Goal: Contribute content: Add original content to the website for others to see

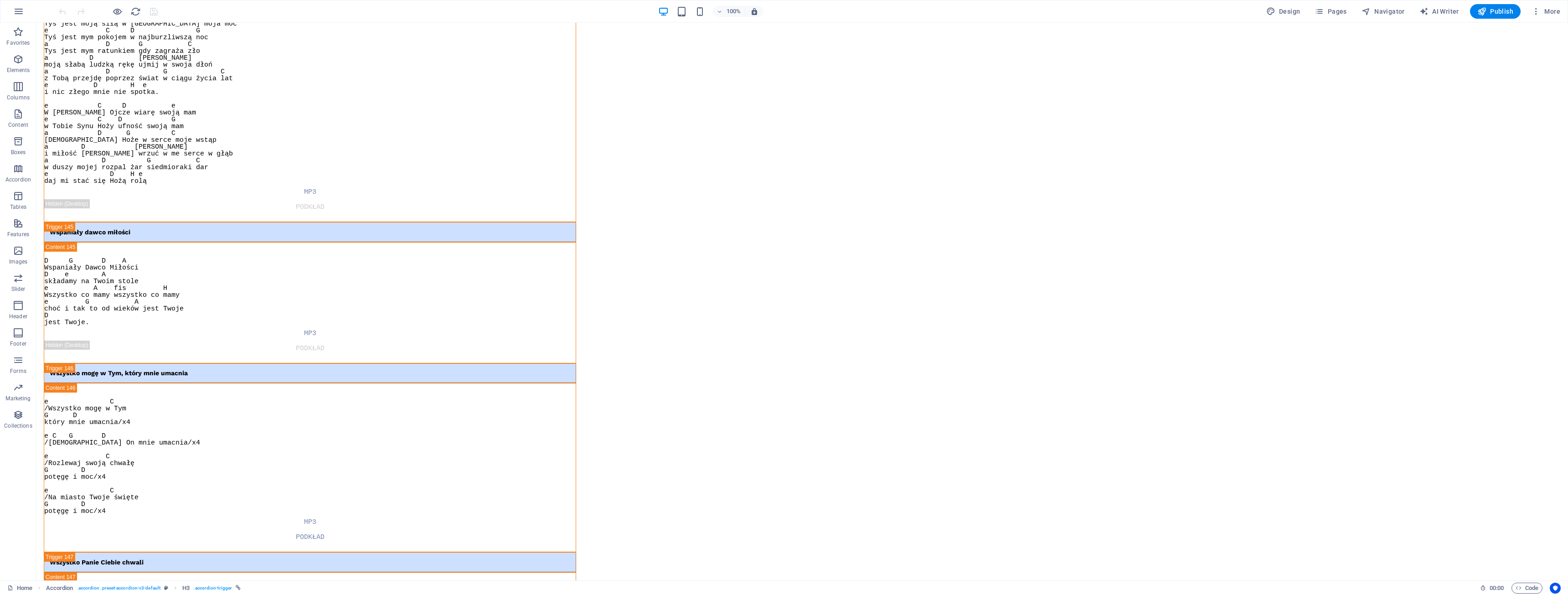
scroll to position [32846, 0]
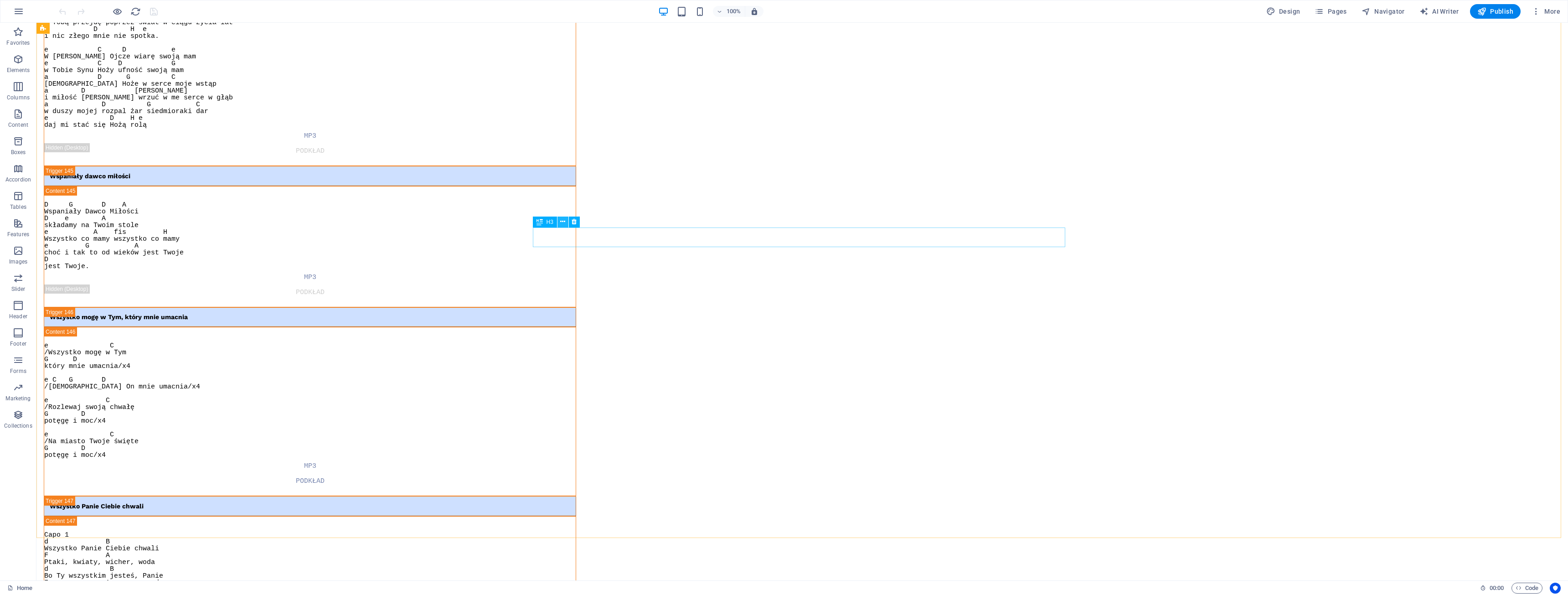
click at [564, 222] on icon at bounding box center [562, 222] width 5 height 10
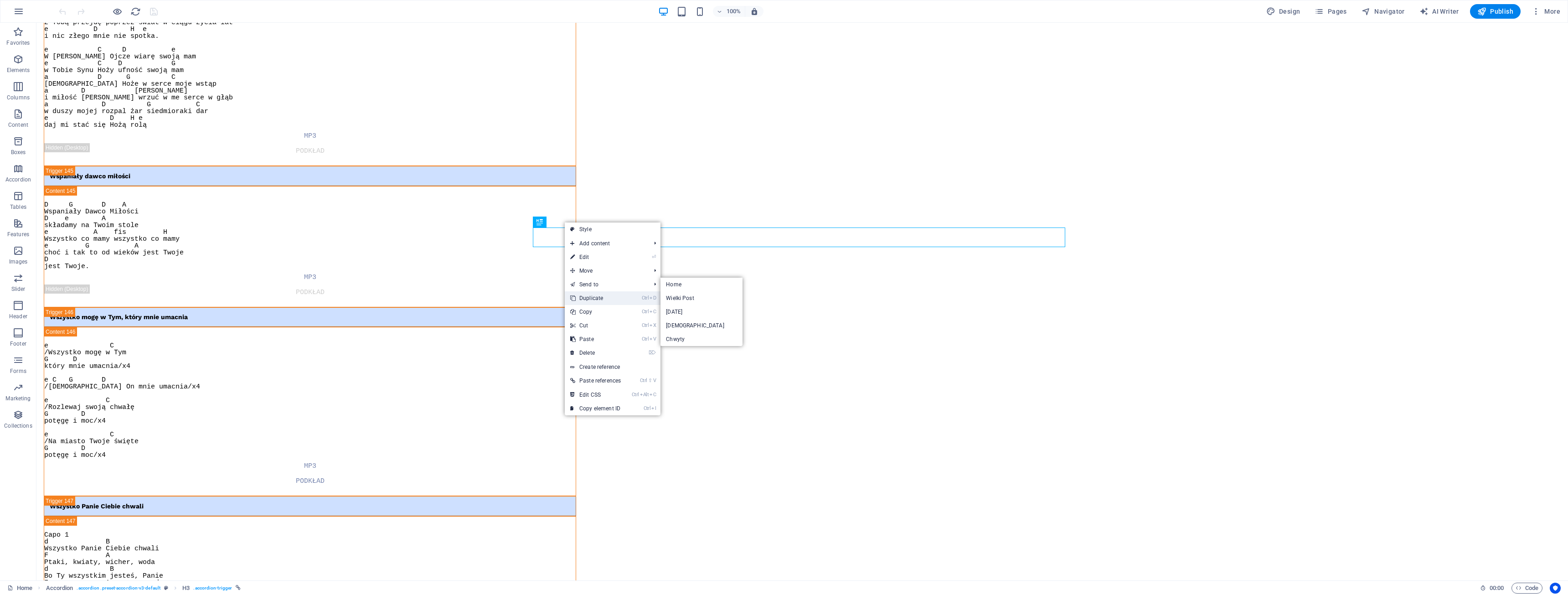
click at [576, 294] on link "Ctrl D Duplicate" at bounding box center [595, 298] width 61 height 13
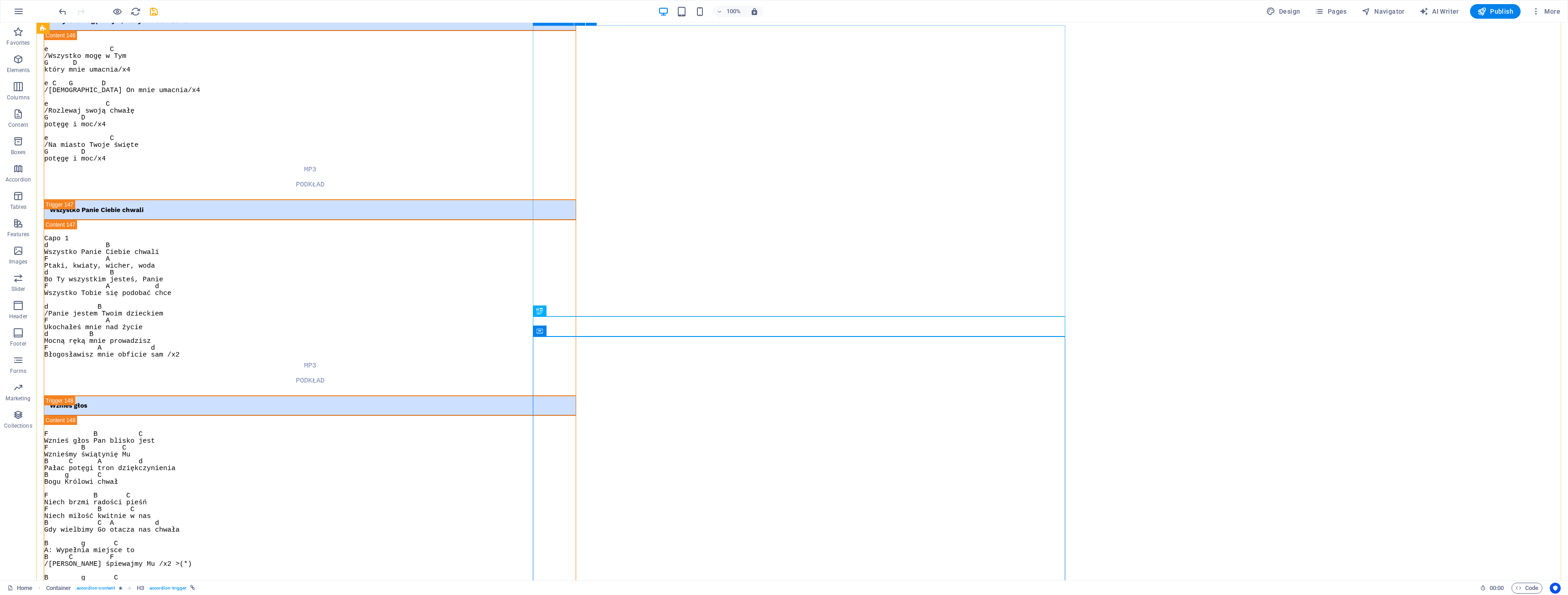
scroll to position [33157, 0]
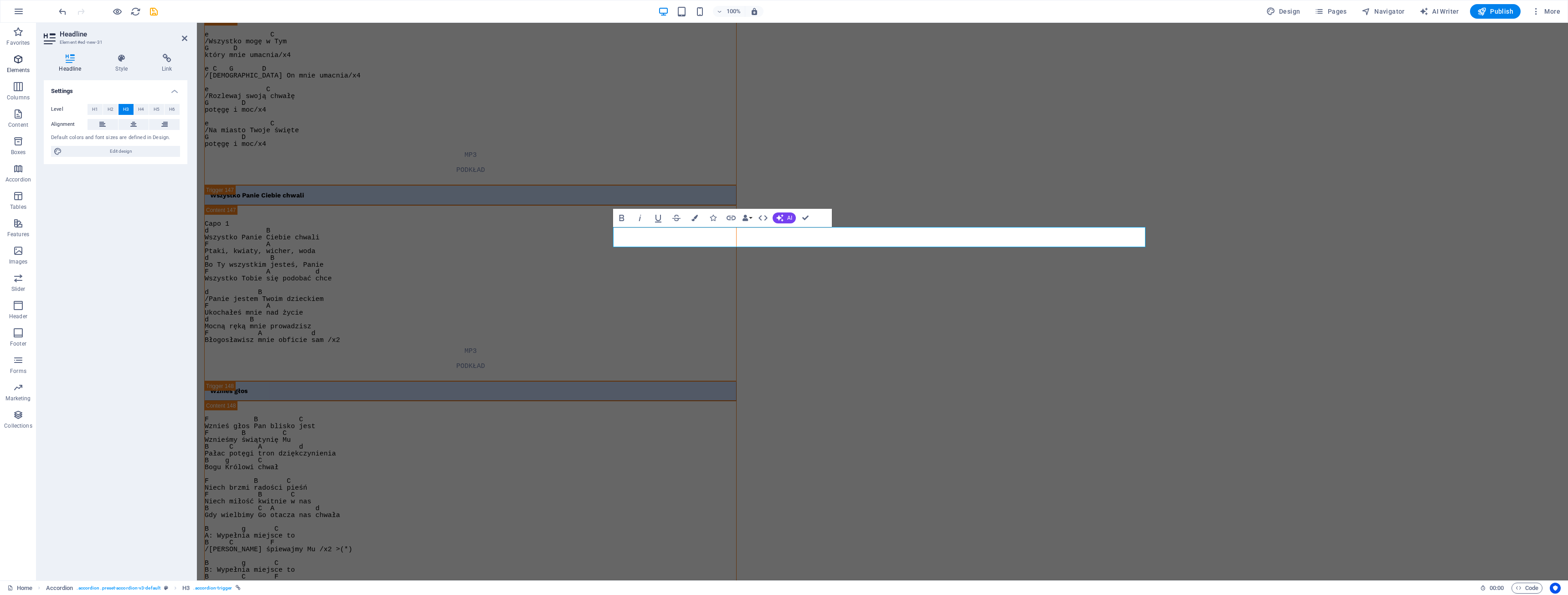
click at [22, 63] on icon "button" at bounding box center [18, 59] width 11 height 11
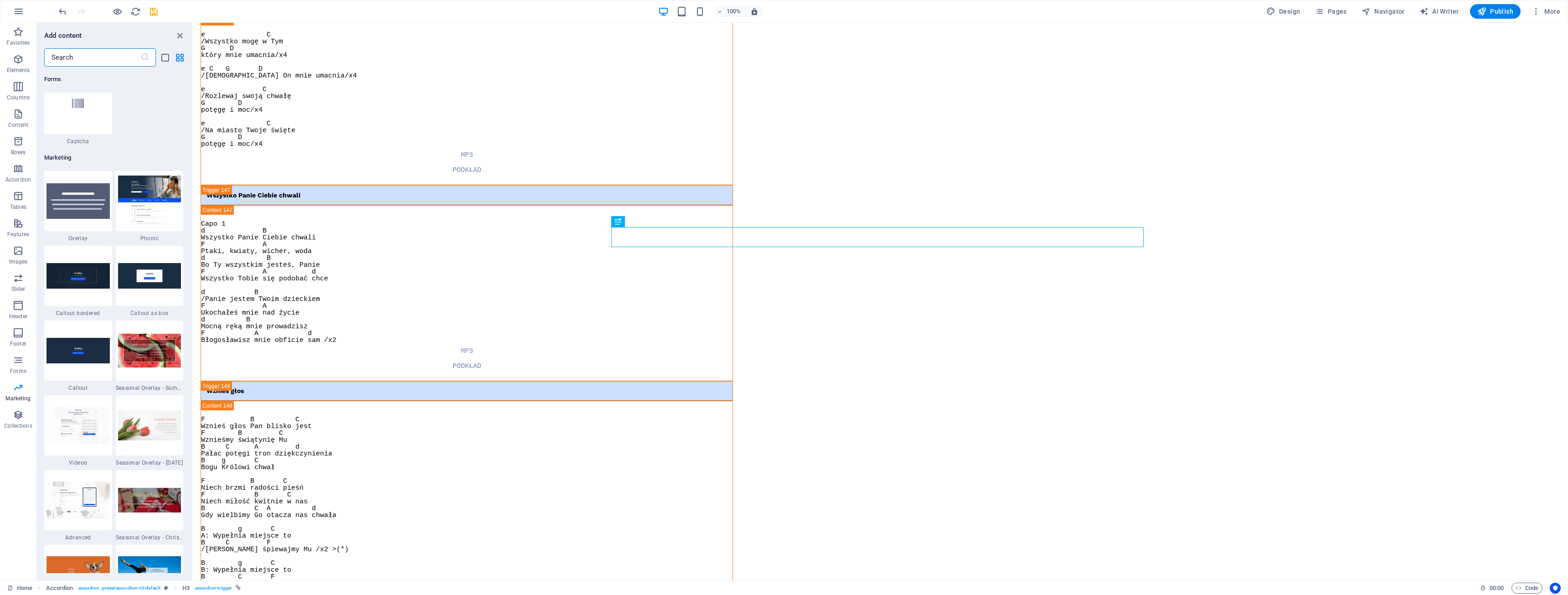
scroll to position [7092, 0]
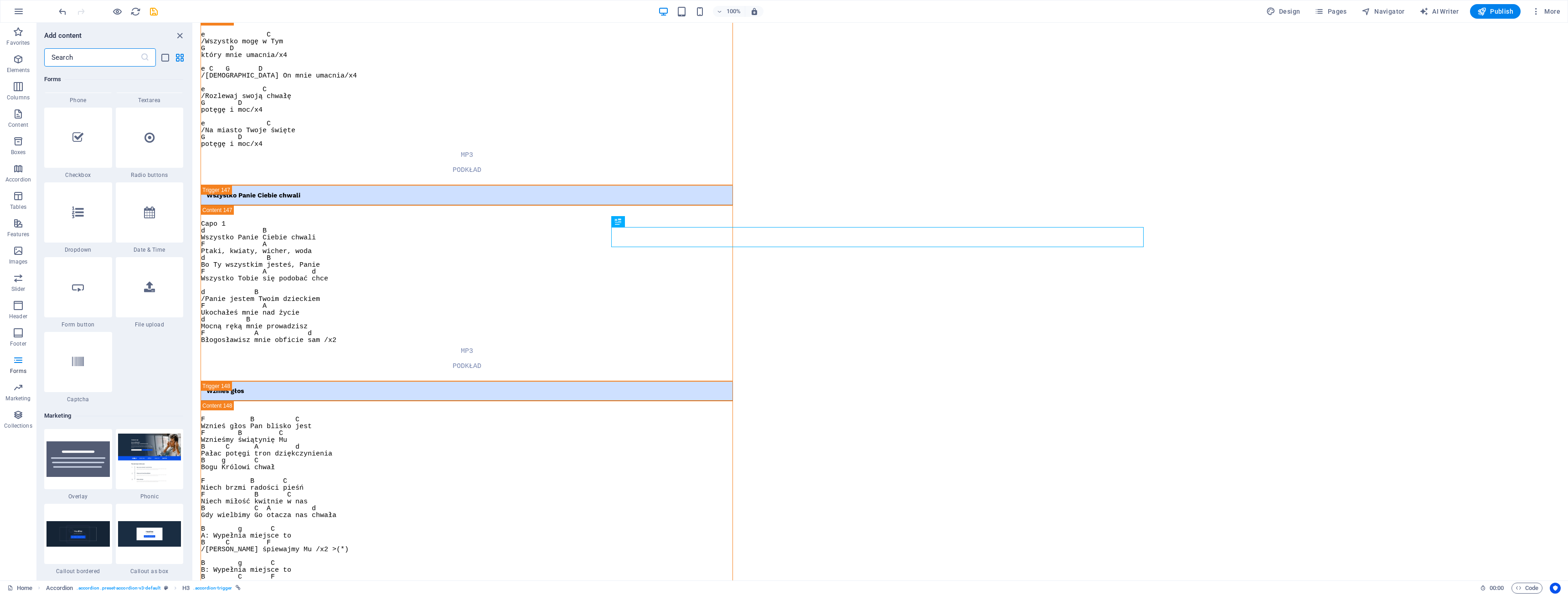
click at [80, 58] on input "text" at bounding box center [93, 57] width 96 height 18
click at [77, 56] on input "text" at bounding box center [93, 57] width 96 height 18
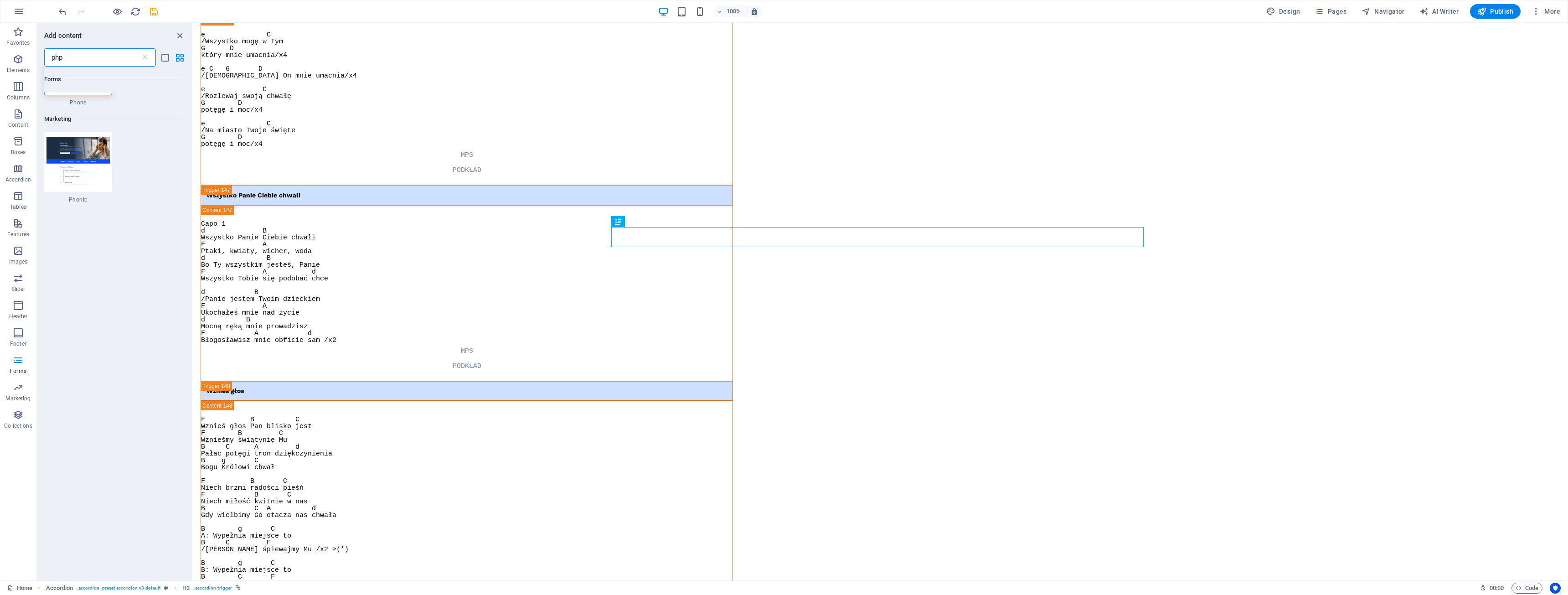
scroll to position [0, 0]
type input "p"
type input "s"
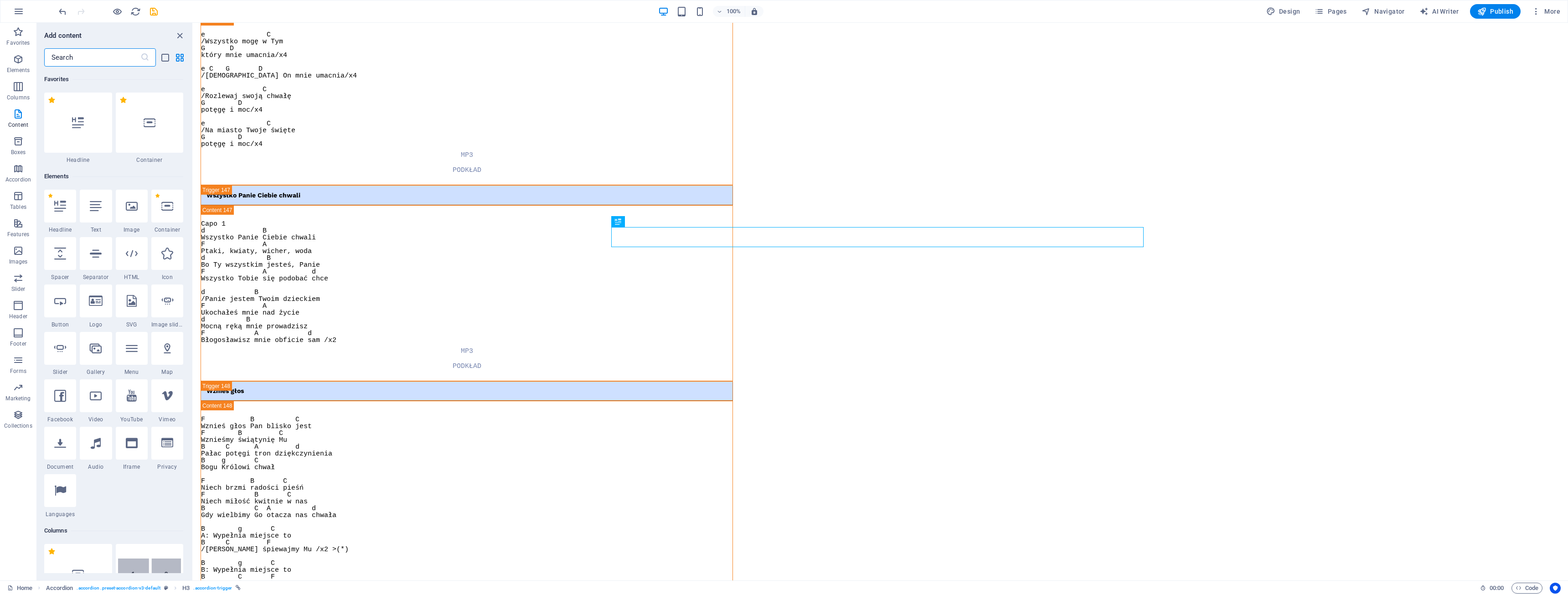
click at [91, 63] on input "text" at bounding box center [93, 57] width 96 height 18
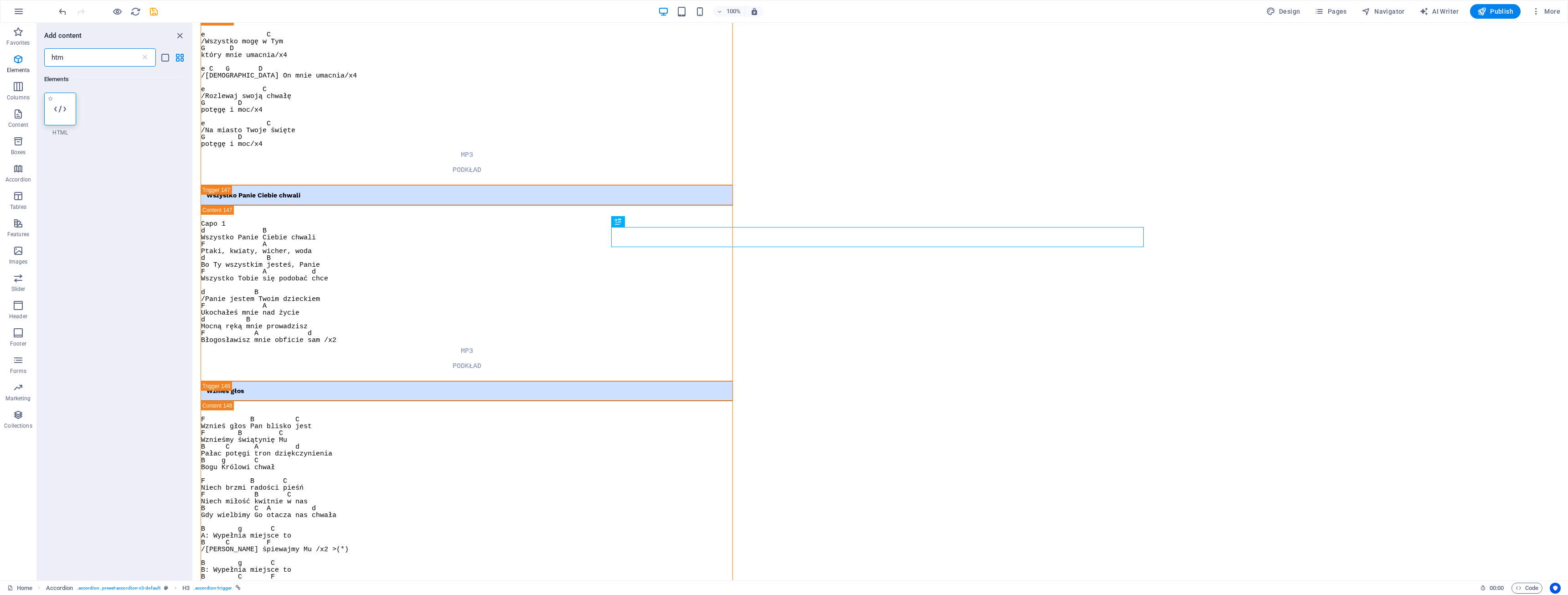
type input "htm"
click at [60, 114] on icon at bounding box center [60, 108] width 12 height 12
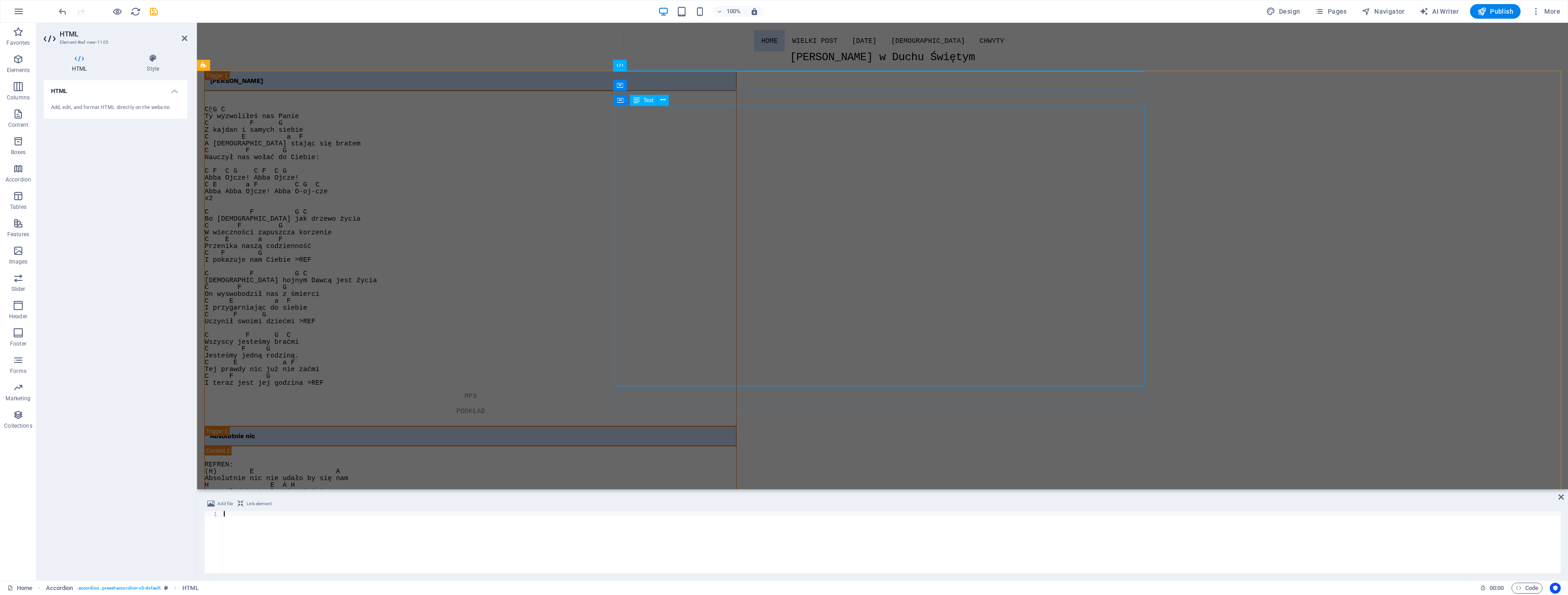
click at [736, 155] on div "C F G C Ty wyzwoliłeś nas Panie C F G Z kajdan i samych siebie C E a F A Chryst…" at bounding box center [470, 246] width 531 height 281
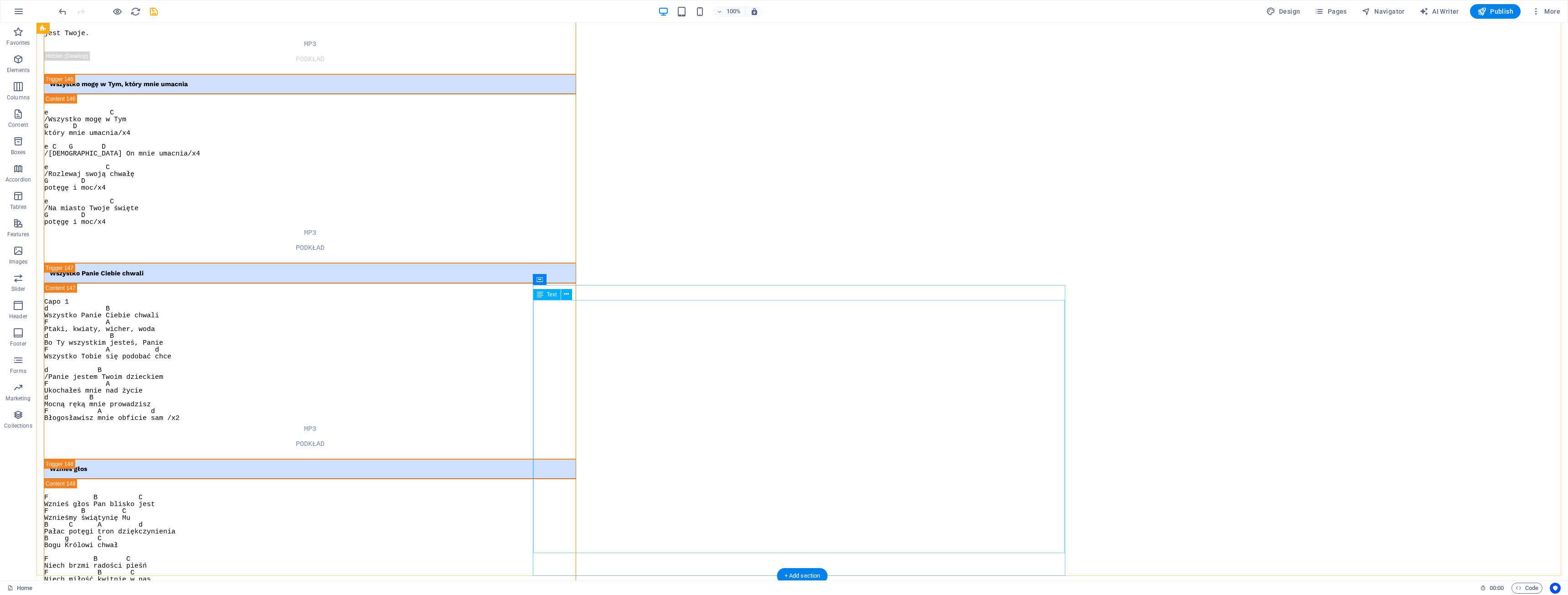
scroll to position [33020, 0]
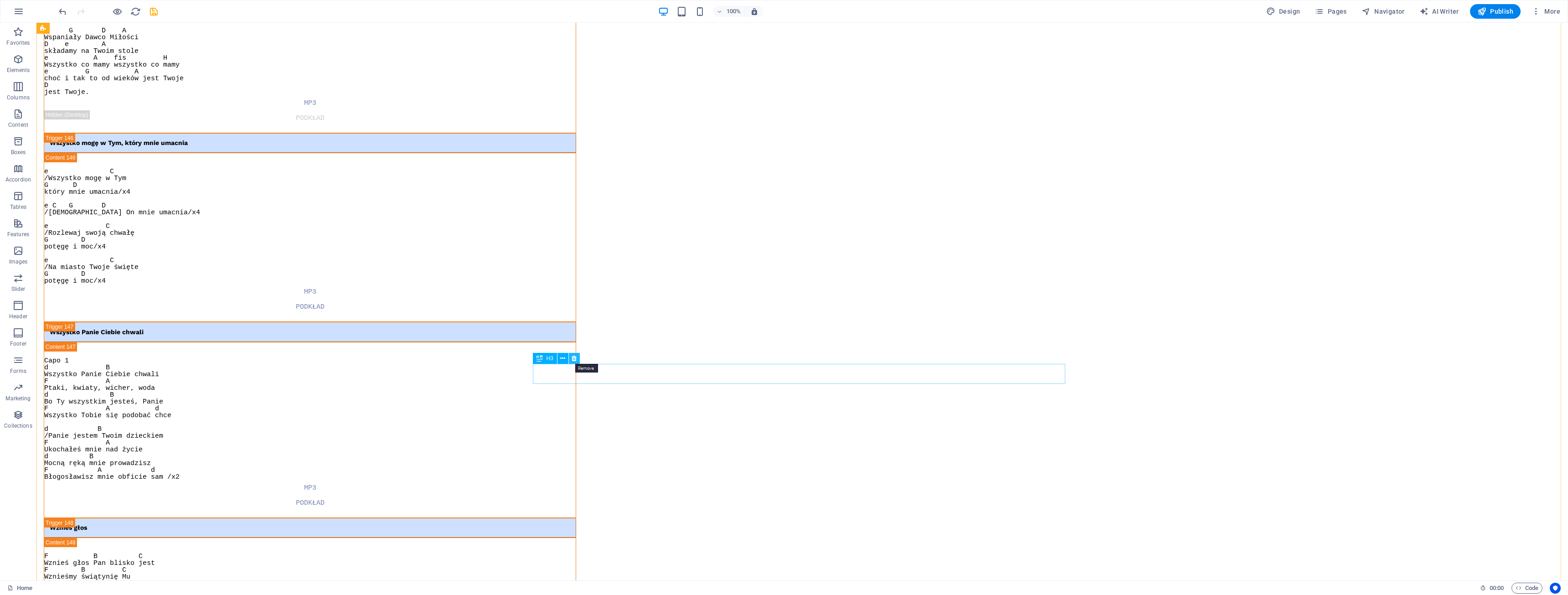
click at [574, 358] on icon at bounding box center [574, 359] width 5 height 10
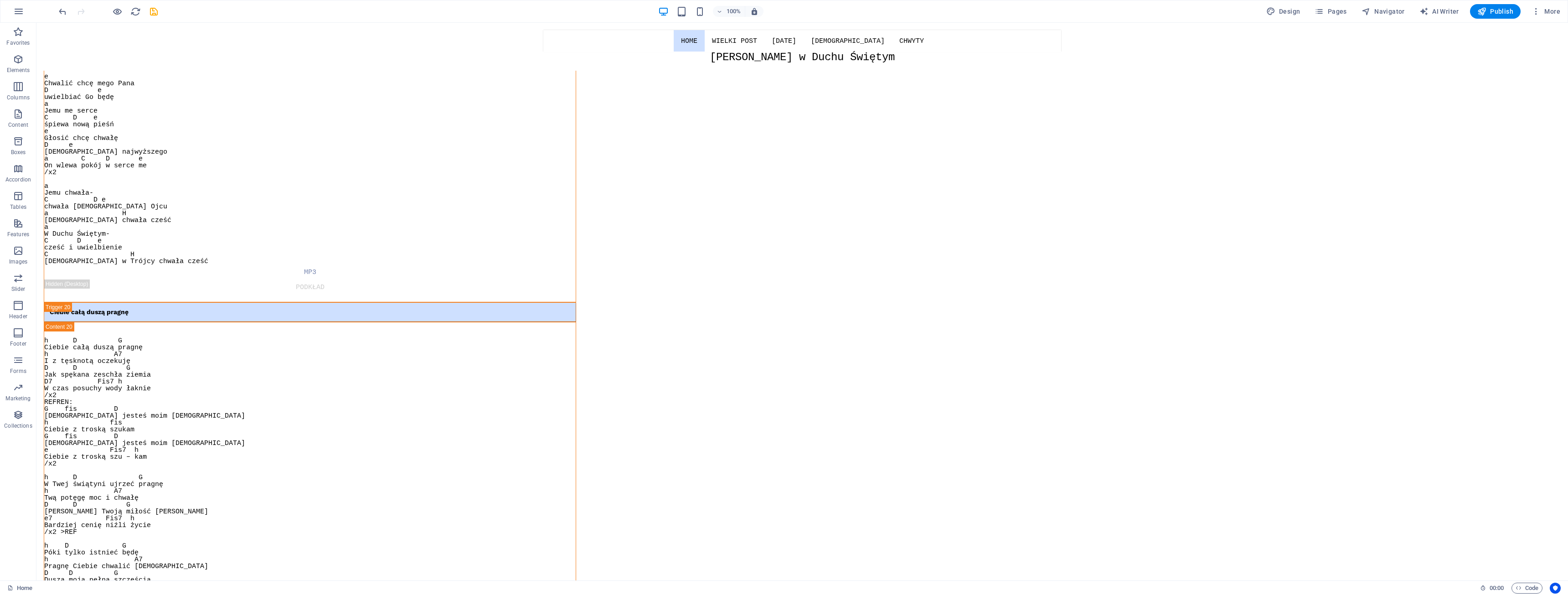
scroll to position [0, 0]
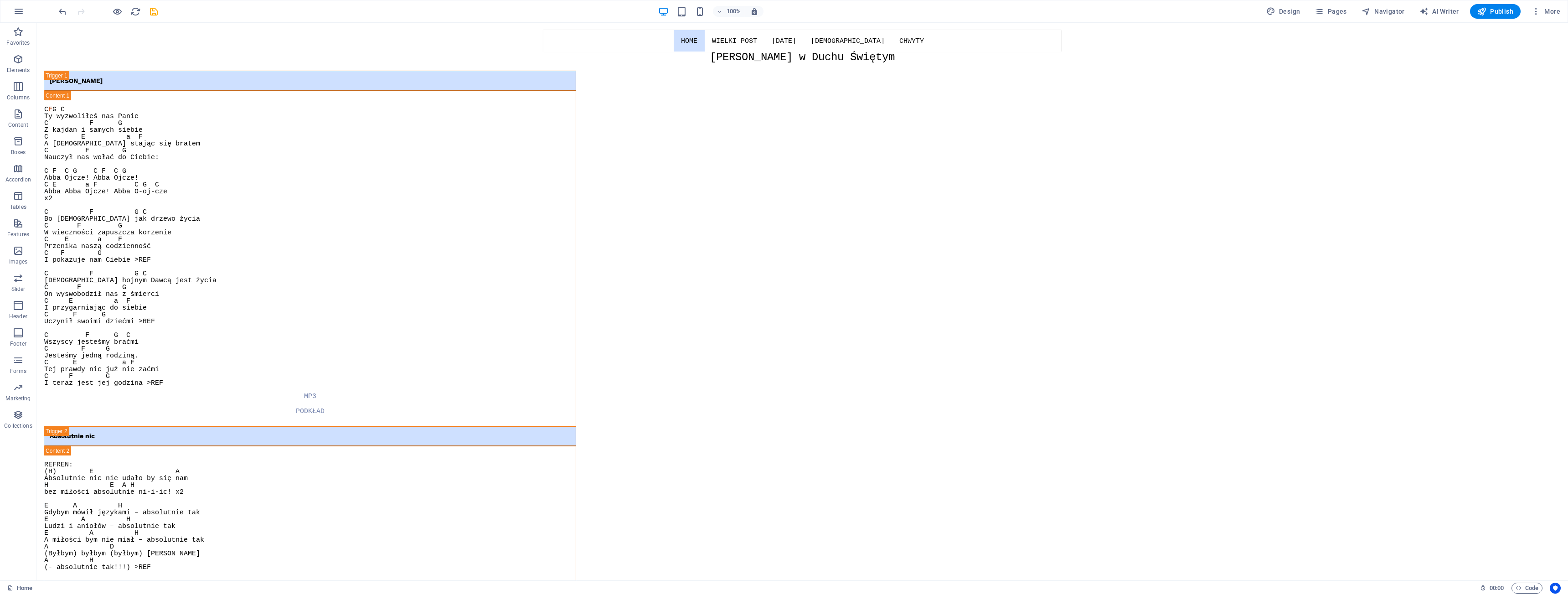
drag, startPoint x: 1565, startPoint y: 567, endPoint x: 988, endPoint y: 27, distance: 790.3
click at [154, 12] on icon "save" at bounding box center [153, 11] width 10 height 10
click at [1495, 14] on span "Publish" at bounding box center [1495, 11] width 36 height 9
